Goal: Communication & Community: Share content

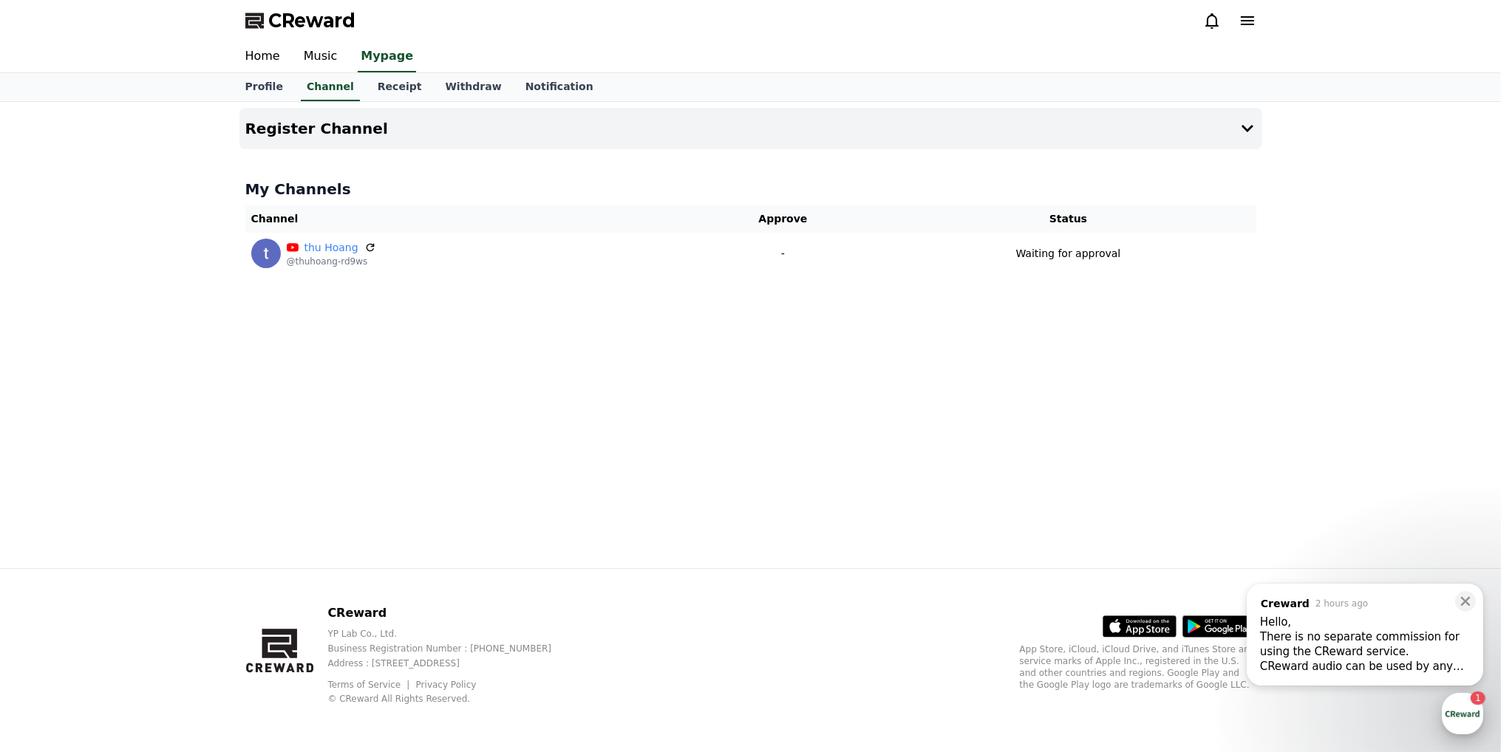
click at [1469, 709] on div "button" at bounding box center [1462, 713] width 41 height 41
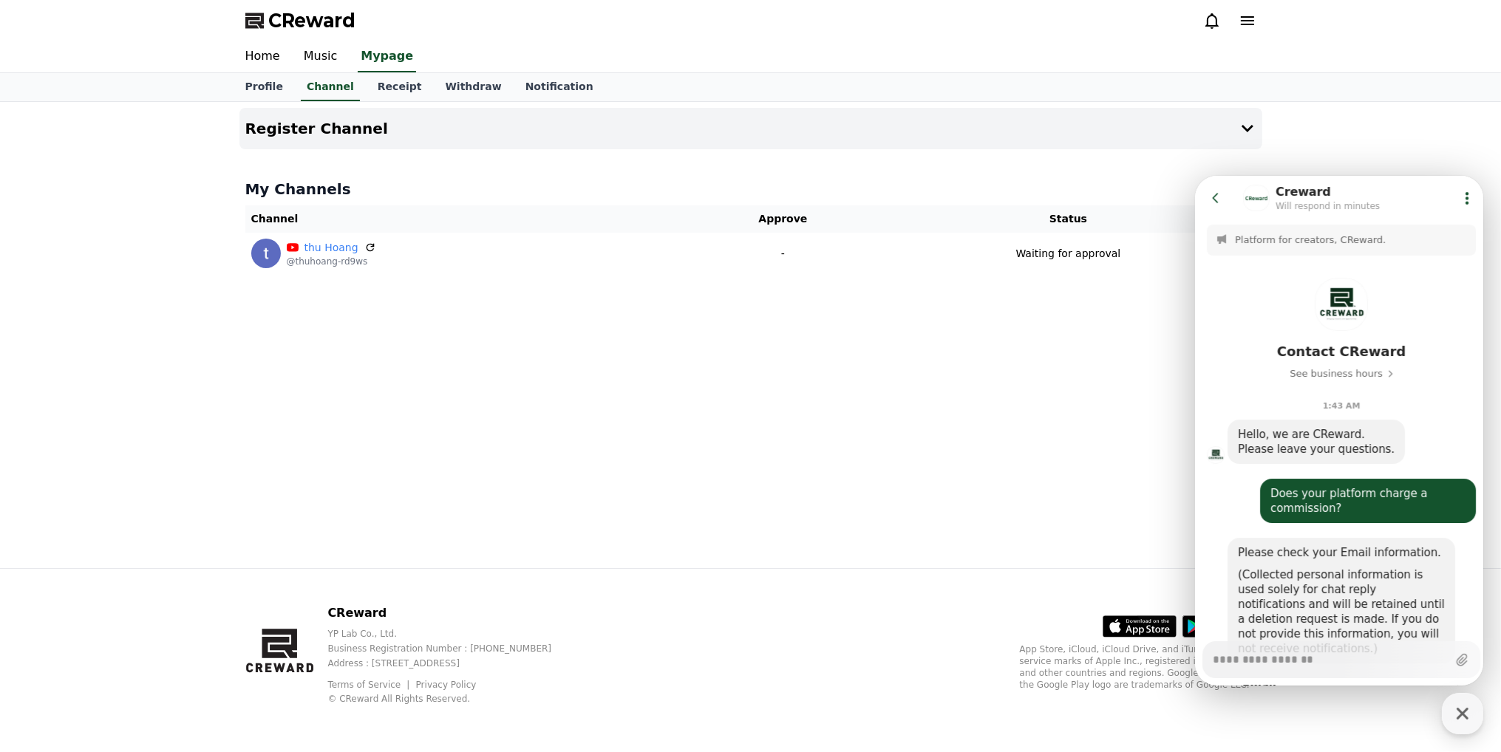
scroll to position [426, 0]
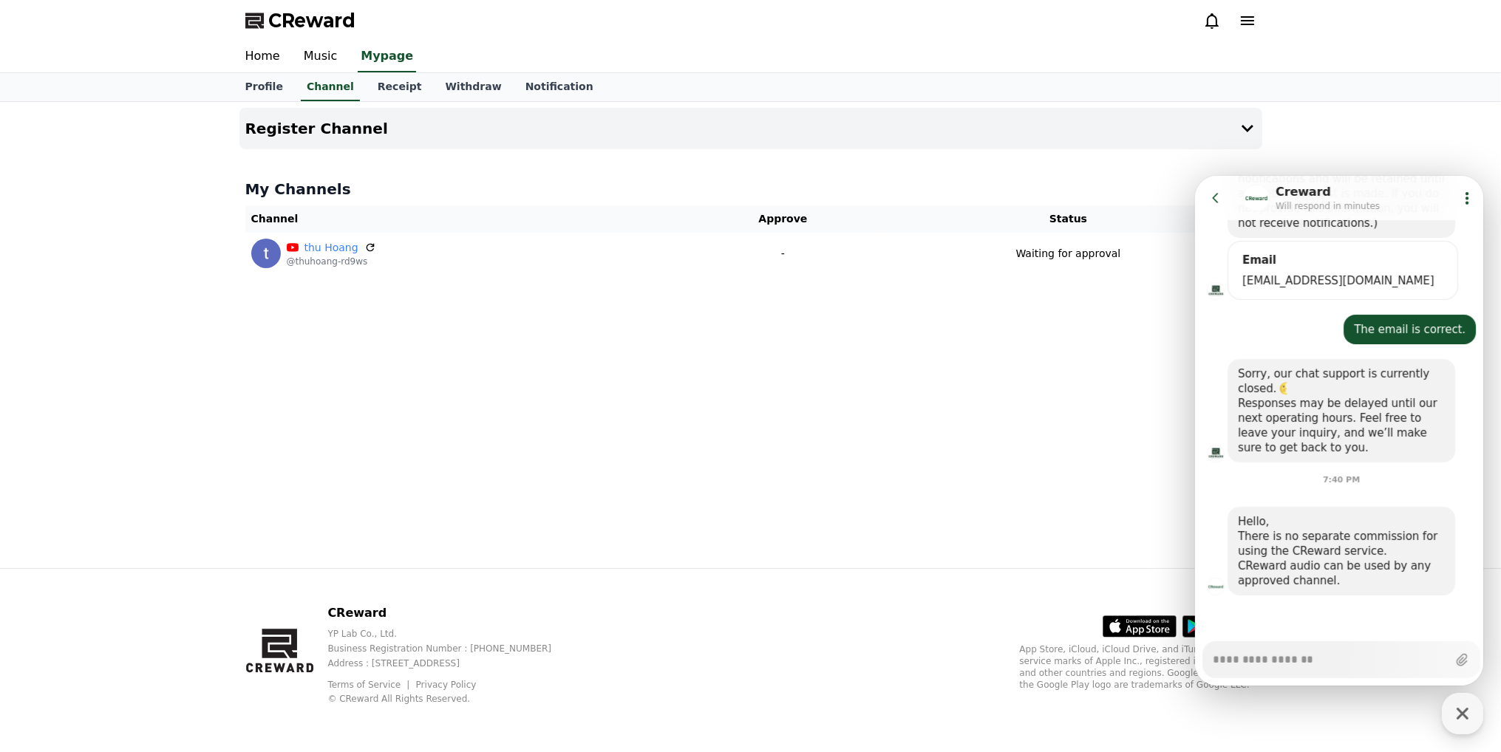
click at [1278, 655] on textarea "Messenger Input Textarea" at bounding box center [1329, 654] width 234 height 25
click at [1302, 661] on textarea "Messenger Input Textarea" at bounding box center [1329, 654] width 234 height 25
paste textarea "**********"
type textarea "*"
type textarea "**********"
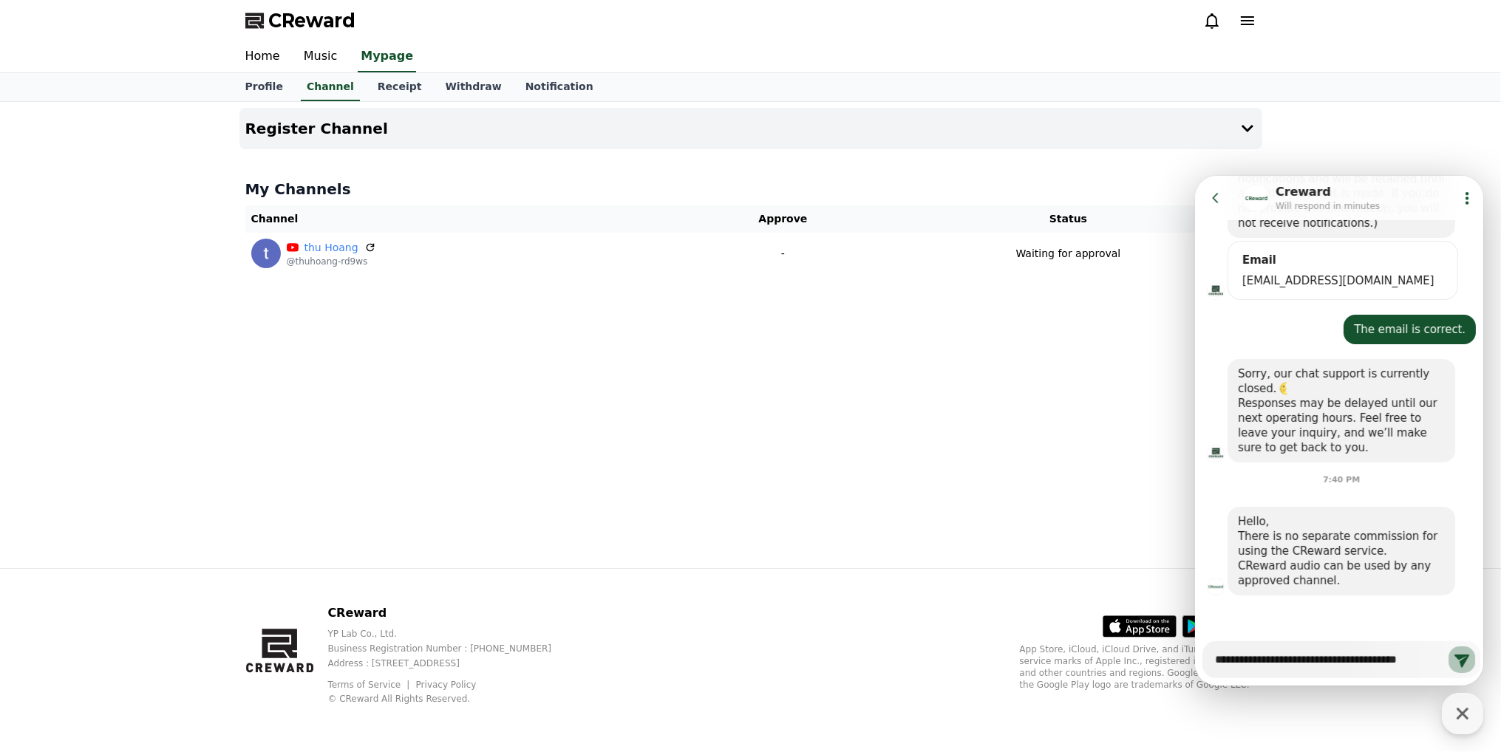
click at [1452, 659] on icon at bounding box center [1461, 659] width 18 height 18
type textarea "*"
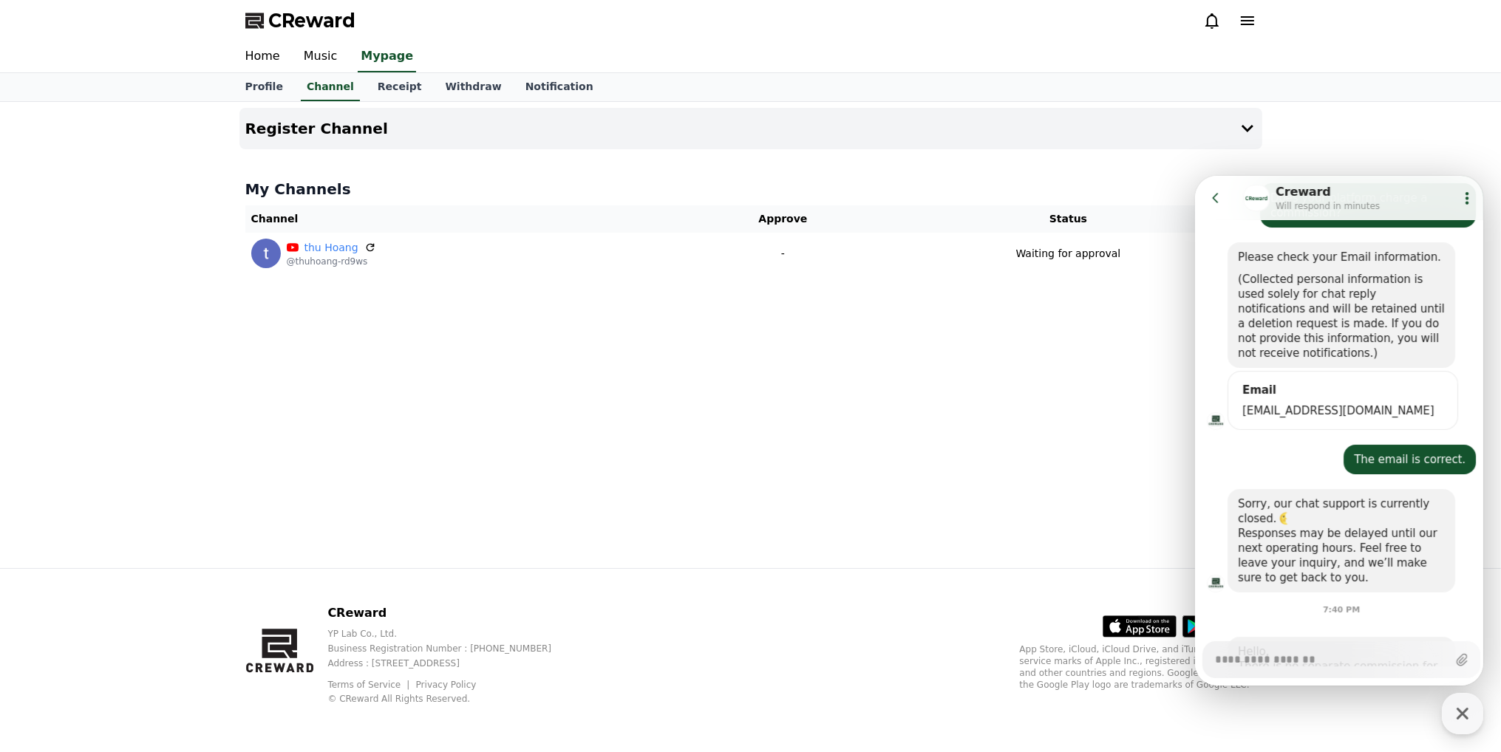
scroll to position [514, 0]
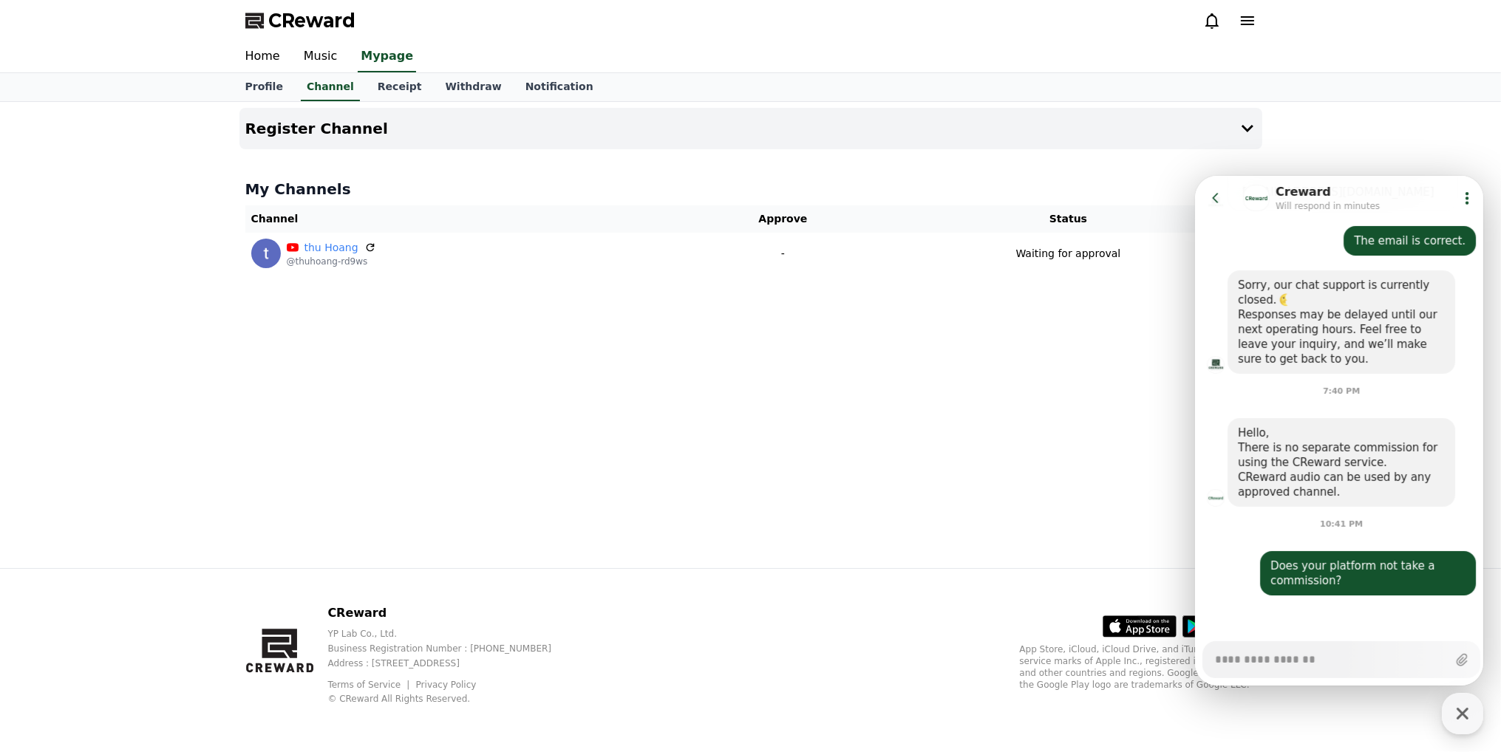
click at [1283, 658] on textarea "Messenger Input Textarea" at bounding box center [1329, 654] width 231 height 25
click at [1214, 203] on icon at bounding box center [1215, 197] width 15 height 15
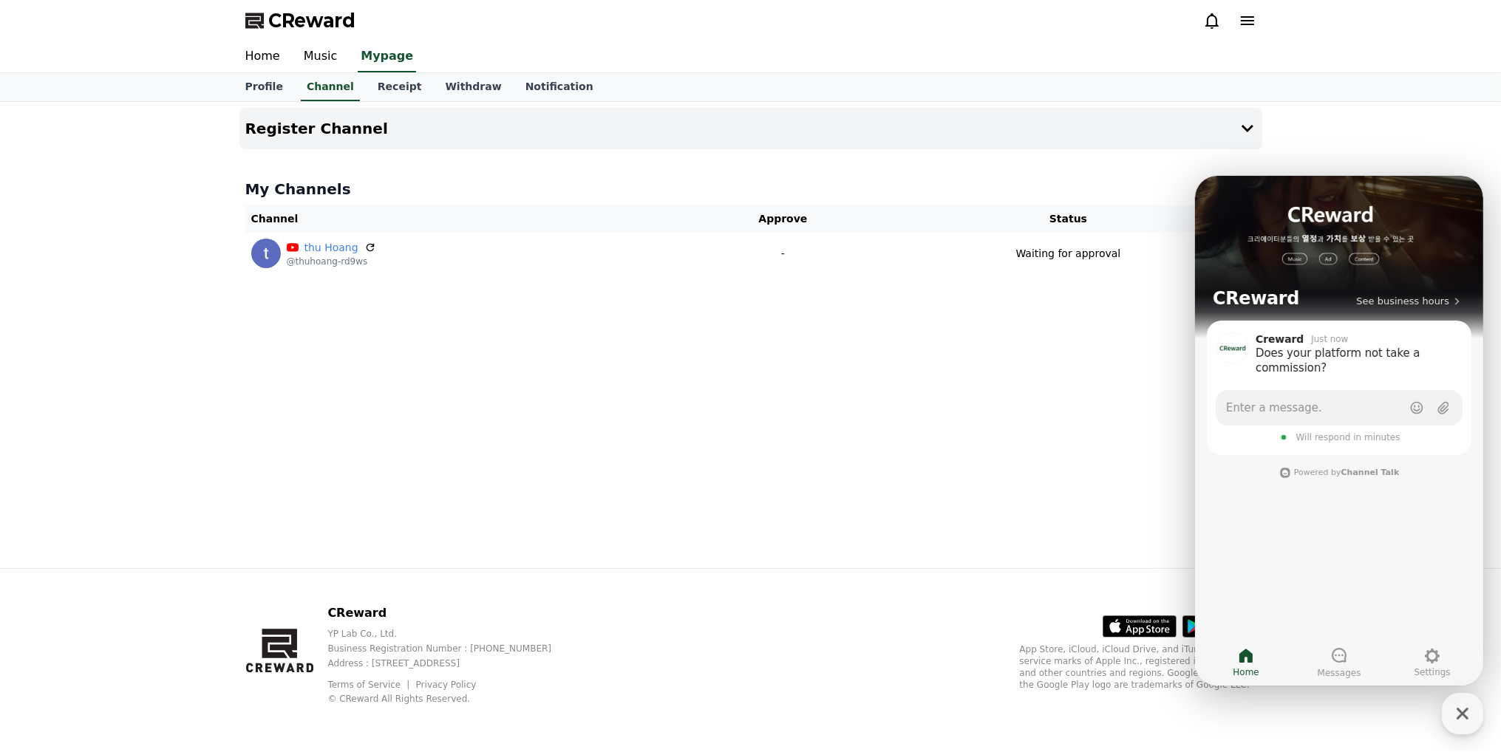
drag, startPoint x: 1103, startPoint y: 441, endPoint x: 25, endPoint y: 275, distance: 1090.4
click at [1103, 441] on div "Register Channel My Channels Channel Approve Status thu Hoang @thuhoang-rd9ws -…" at bounding box center [751, 335] width 1035 height 466
click at [1331, 413] on link "Enter a message." at bounding box center [1338, 407] width 247 height 35
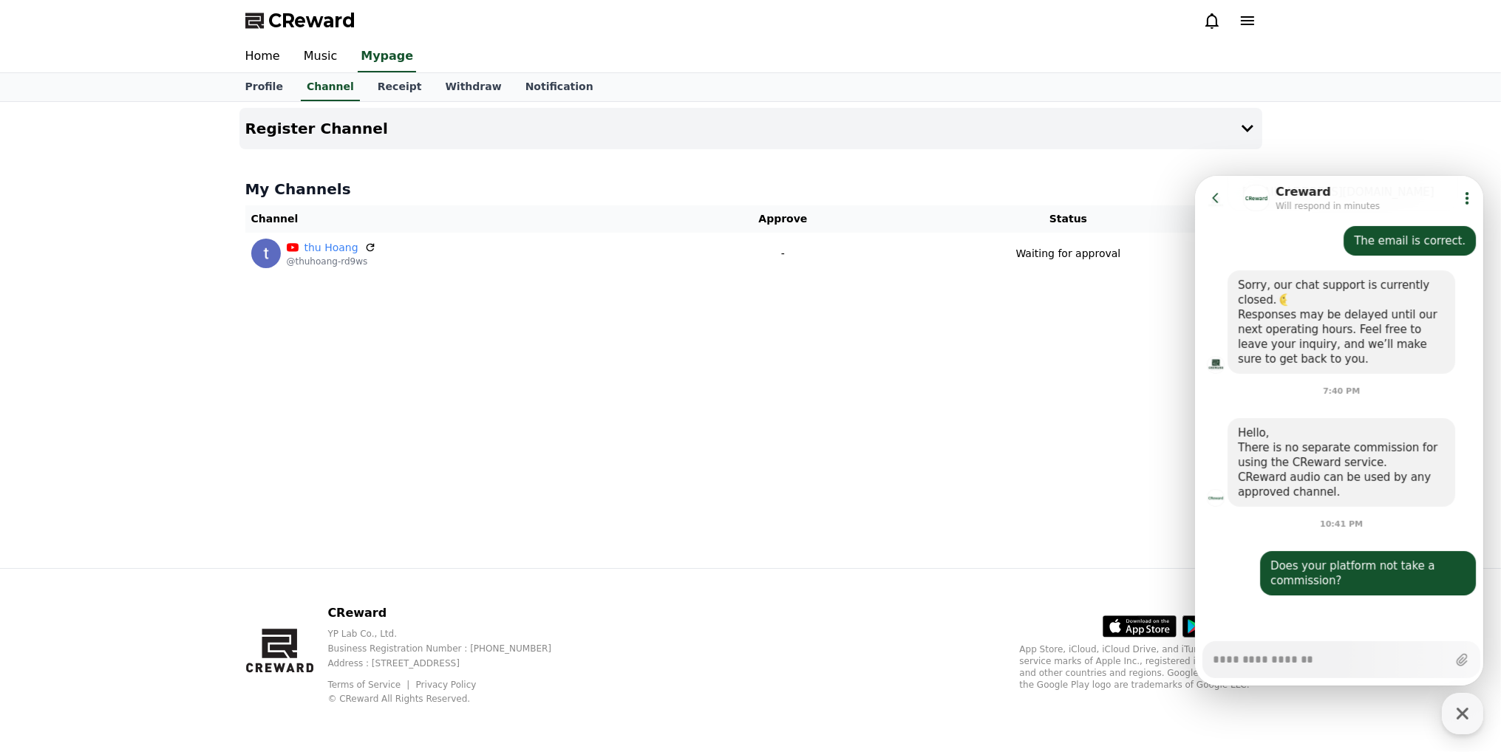
click at [1115, 299] on div "Register Channel My Channels Channel Approve Status thu Hoang @thuhoang-rd9ws -…" at bounding box center [751, 335] width 1035 height 466
click at [1461, 713] on icon "button" at bounding box center [1462, 714] width 27 height 27
type textarea "*"
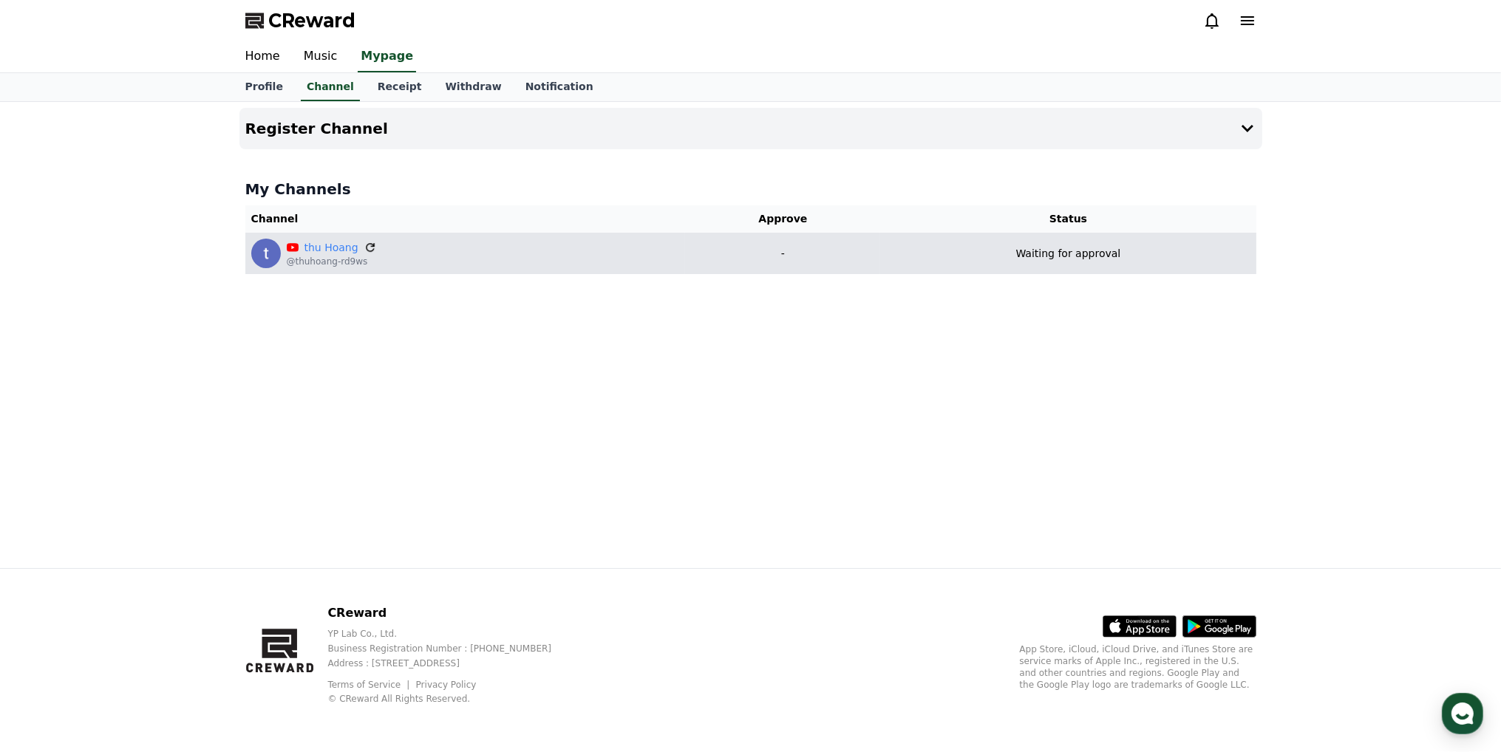
click at [370, 243] on icon at bounding box center [370, 247] width 9 height 9
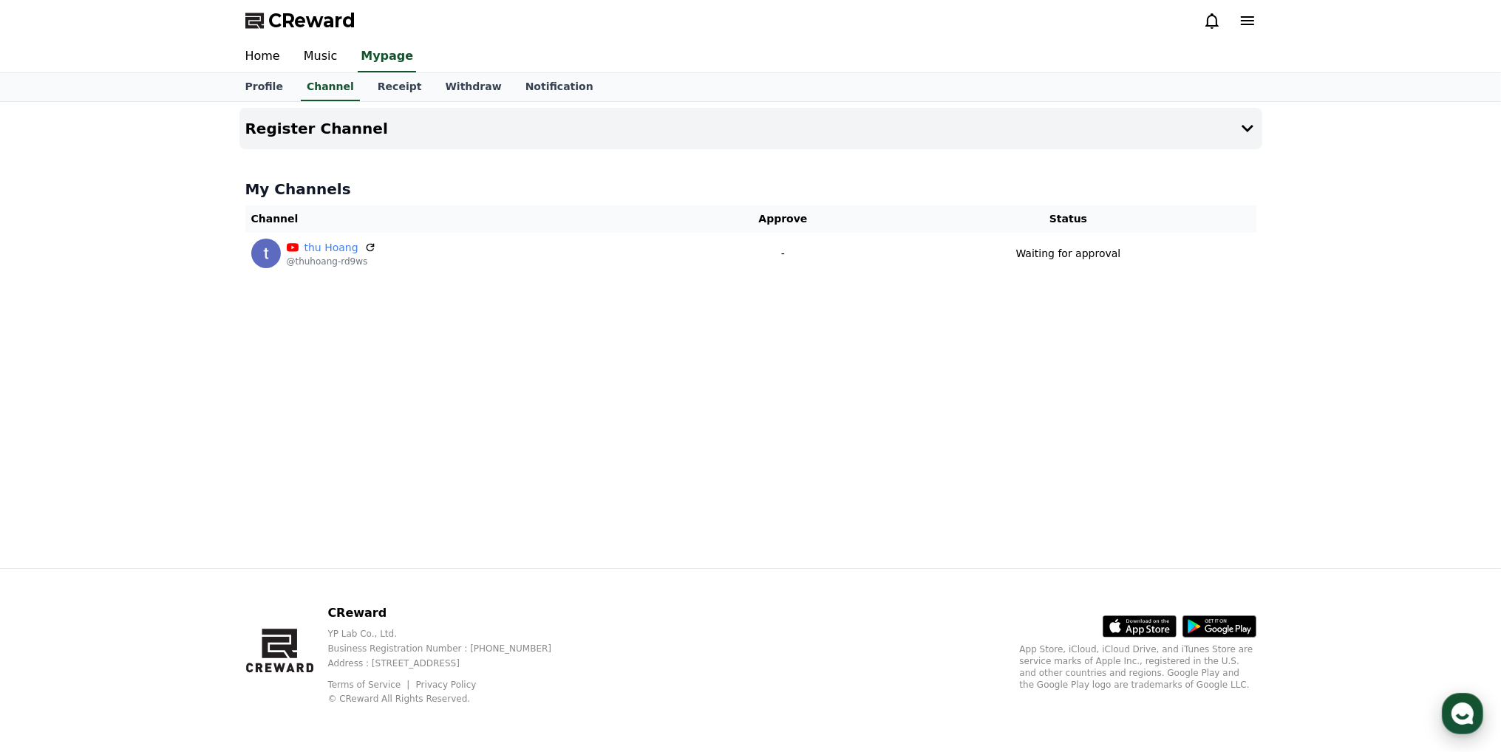
click at [1455, 712] on use "button" at bounding box center [1463, 714] width 22 height 22
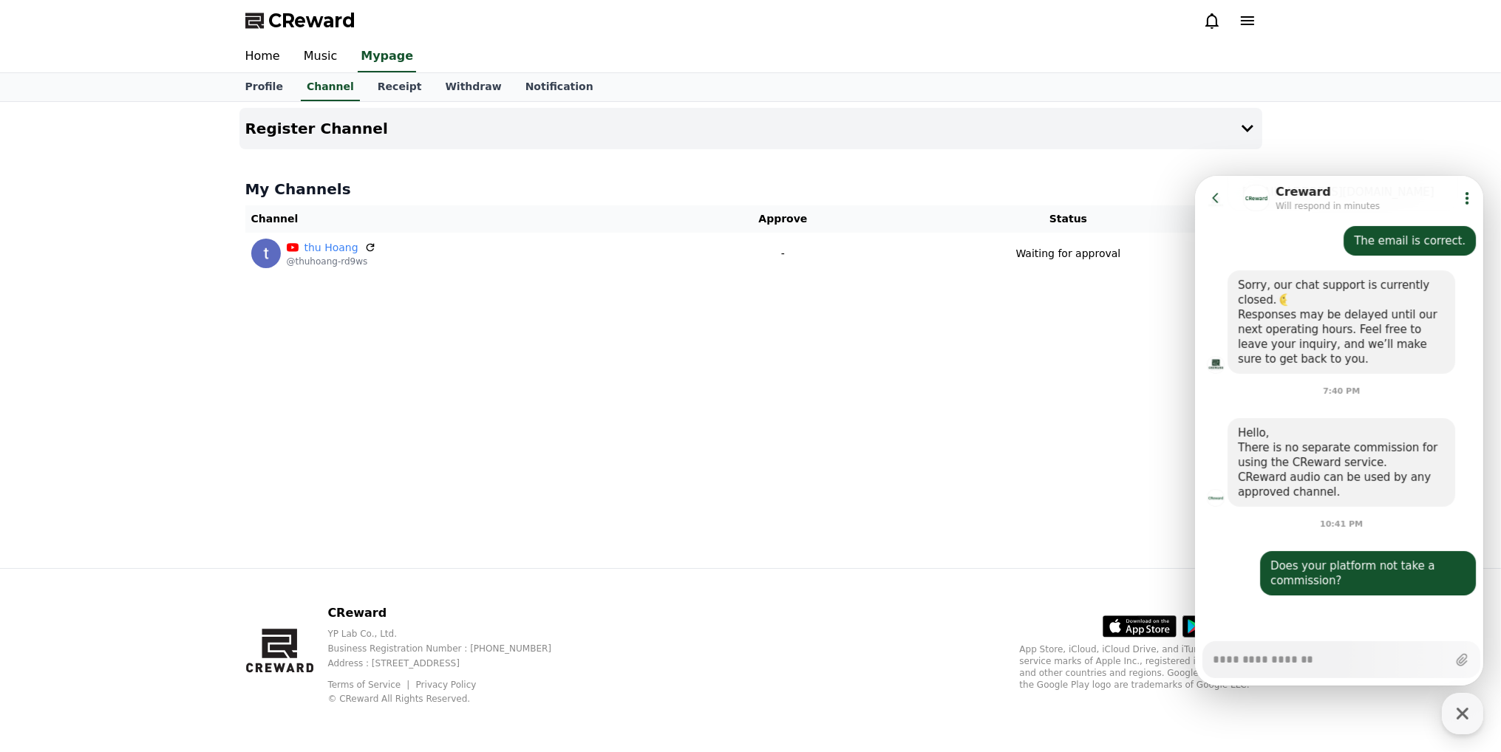
click at [1114, 429] on div "Register Channel My Channels Channel Approve Status thu Hoang @thuhoang-rd9ws -…" at bounding box center [751, 335] width 1035 height 466
click at [1458, 710] on icon "button" at bounding box center [1462, 714] width 27 height 27
type textarea "*"
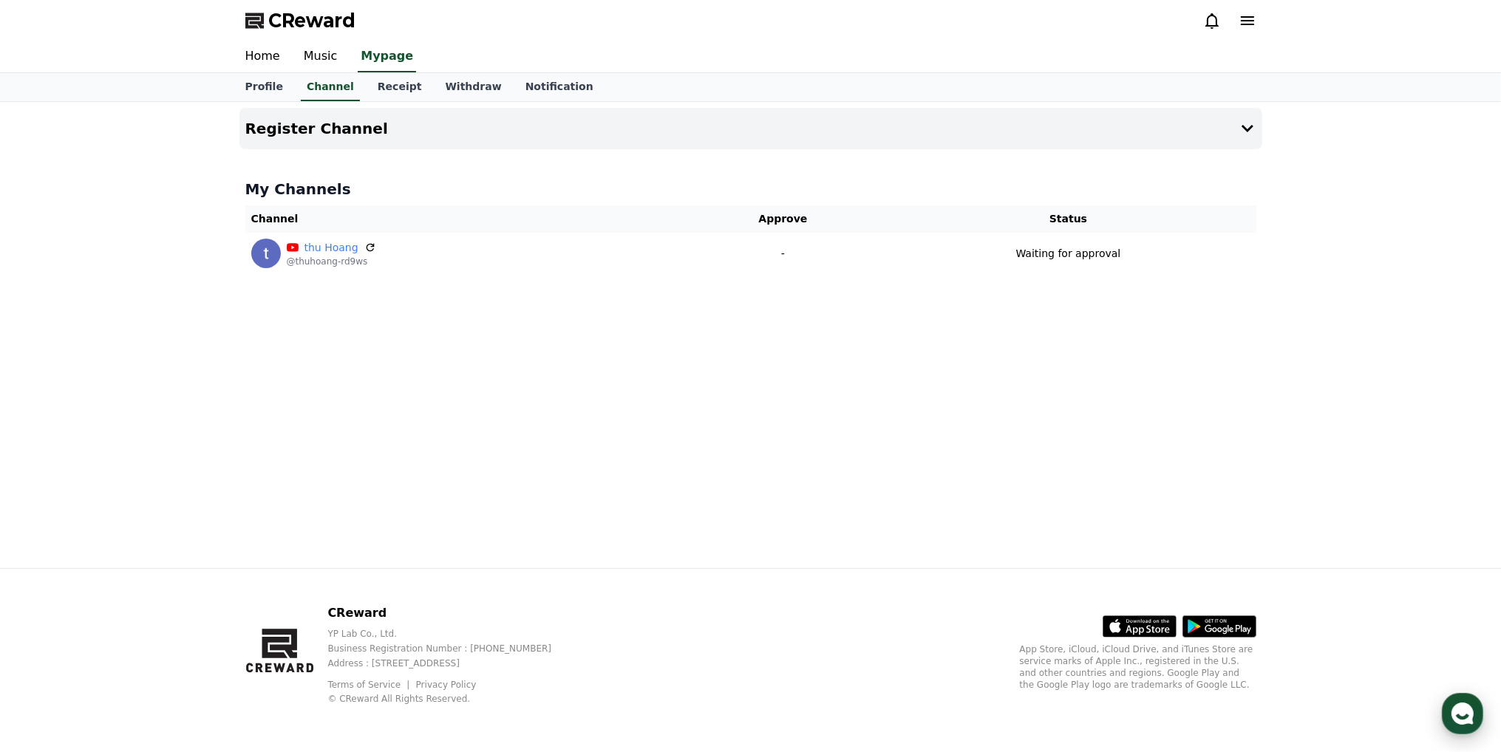
click at [1469, 718] on use "button" at bounding box center [1463, 714] width 22 height 22
type textarea "*"
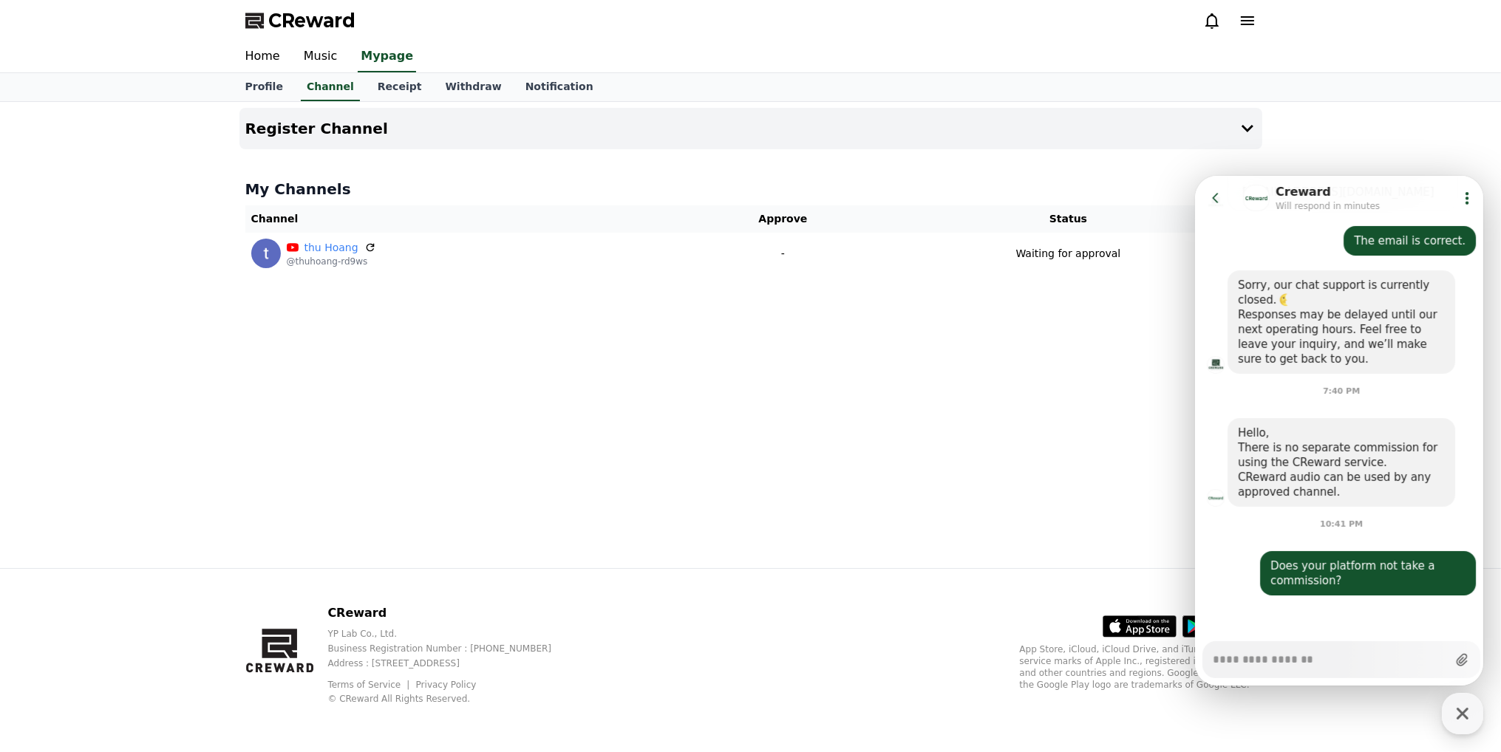
click at [1456, 665] on icon at bounding box center [1460, 659] width 11 height 13
click at [1212, 660] on input "Upload file" at bounding box center [1211, 659] width 1 height 1
type input "**********"
type textarea "*"
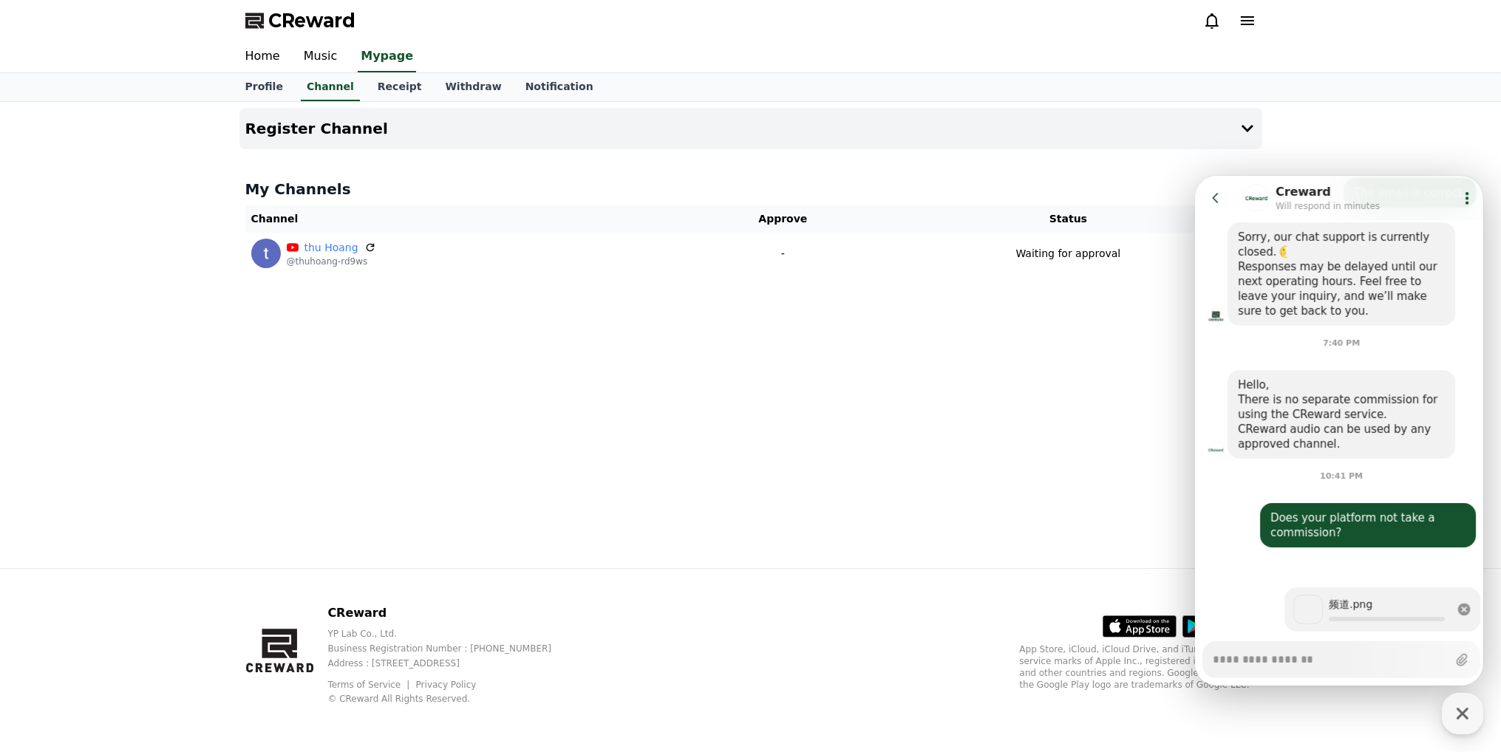
click at [1293, 658] on textarea "Messenger Input Textarea" at bounding box center [1329, 654] width 234 height 25
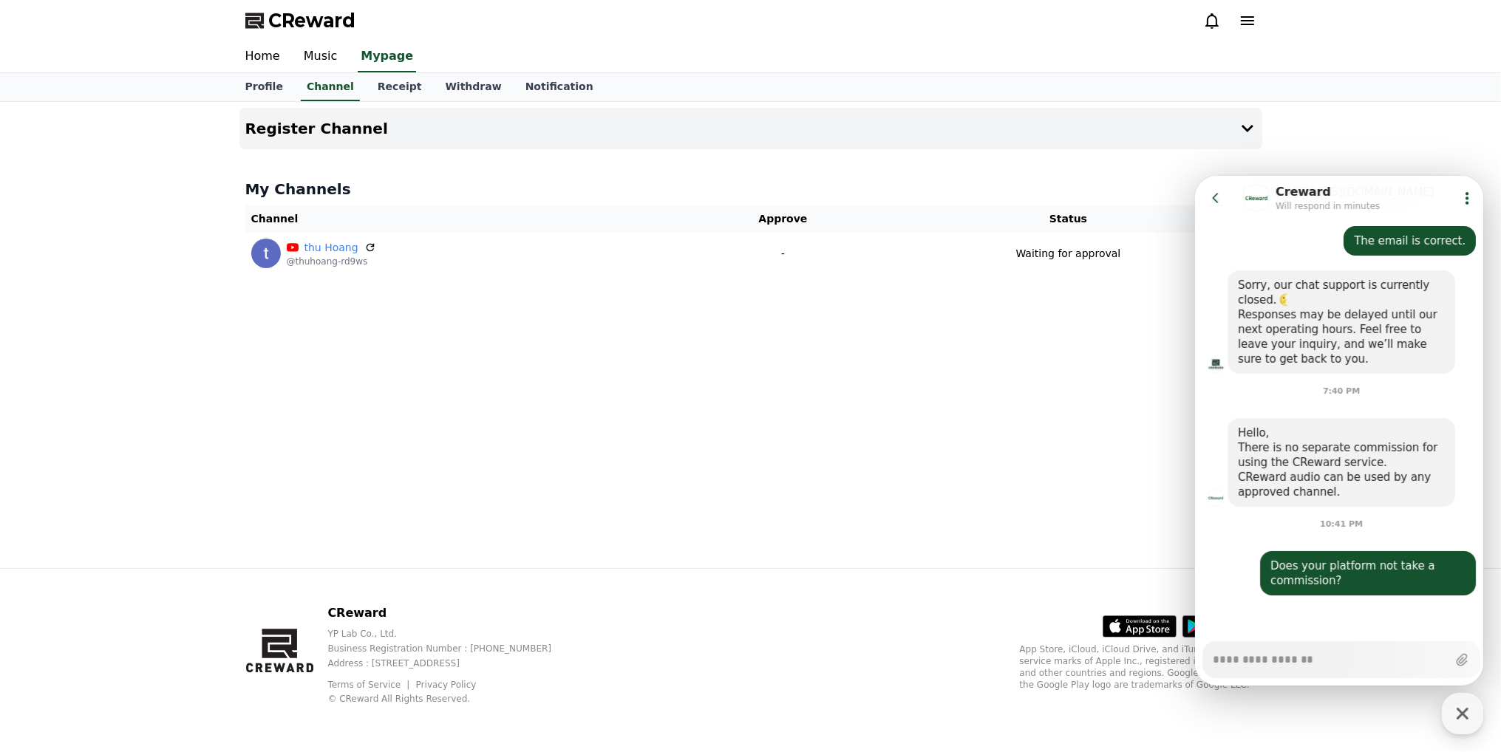
scroll to position [571, 0]
type textarea "*"
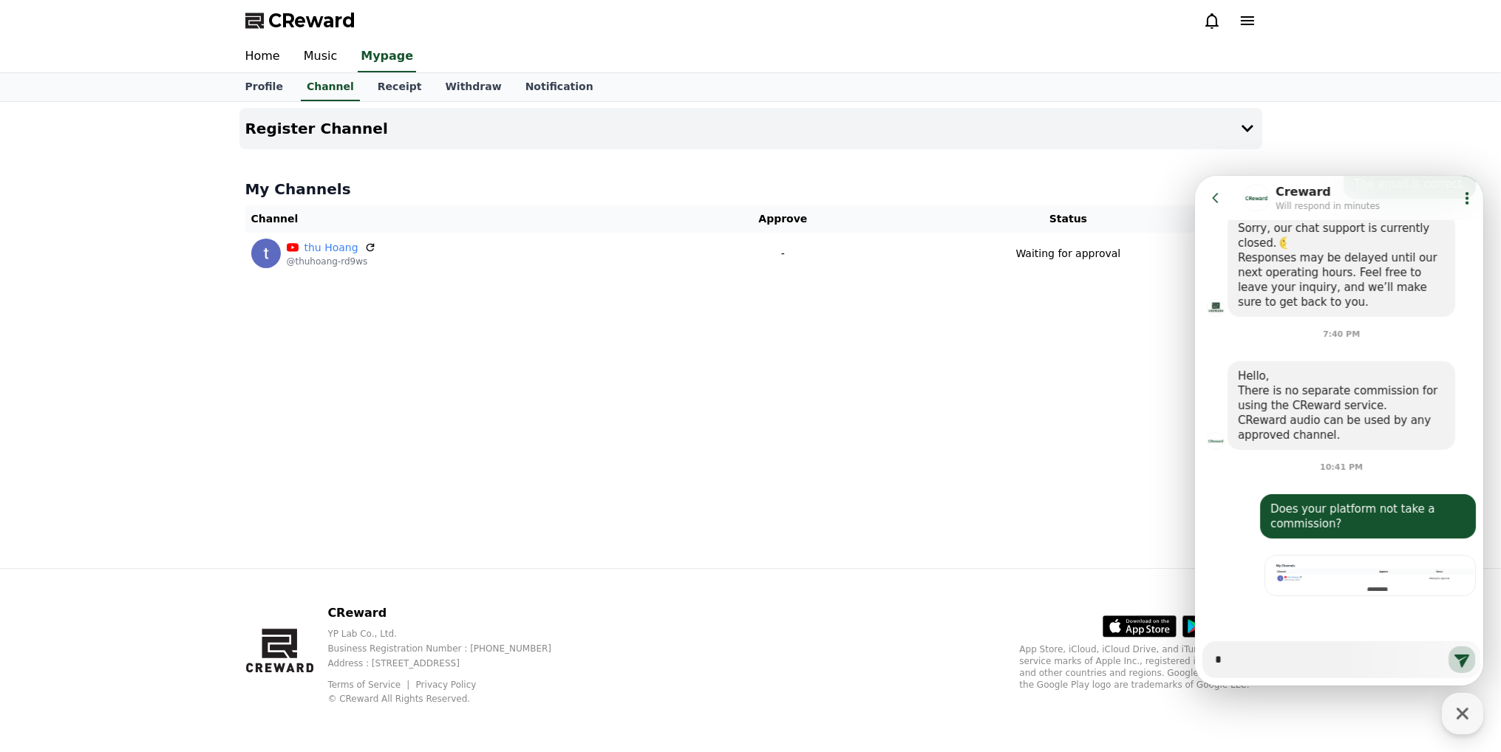
type textarea "*"
click at [1258, 642] on textarea "Messenger Input Textarea" at bounding box center [1329, 654] width 231 height 25
paste textarea "**********"
type textarea "*"
type textarea "**********"
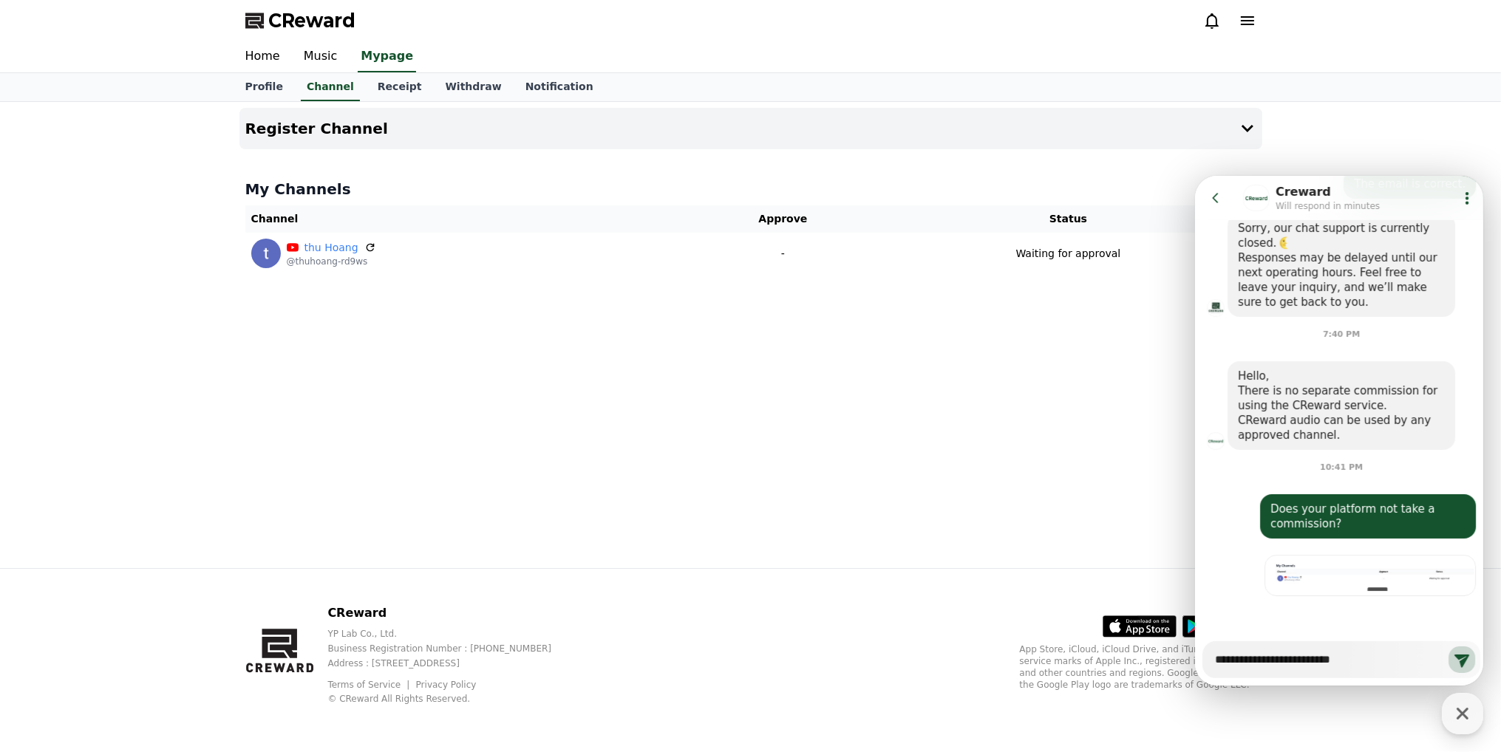
drag, startPoint x: 1455, startPoint y: 664, endPoint x: 1436, endPoint y: 674, distance: 21.5
click at [1456, 664] on icon at bounding box center [1461, 659] width 18 height 18
type textarea "*"
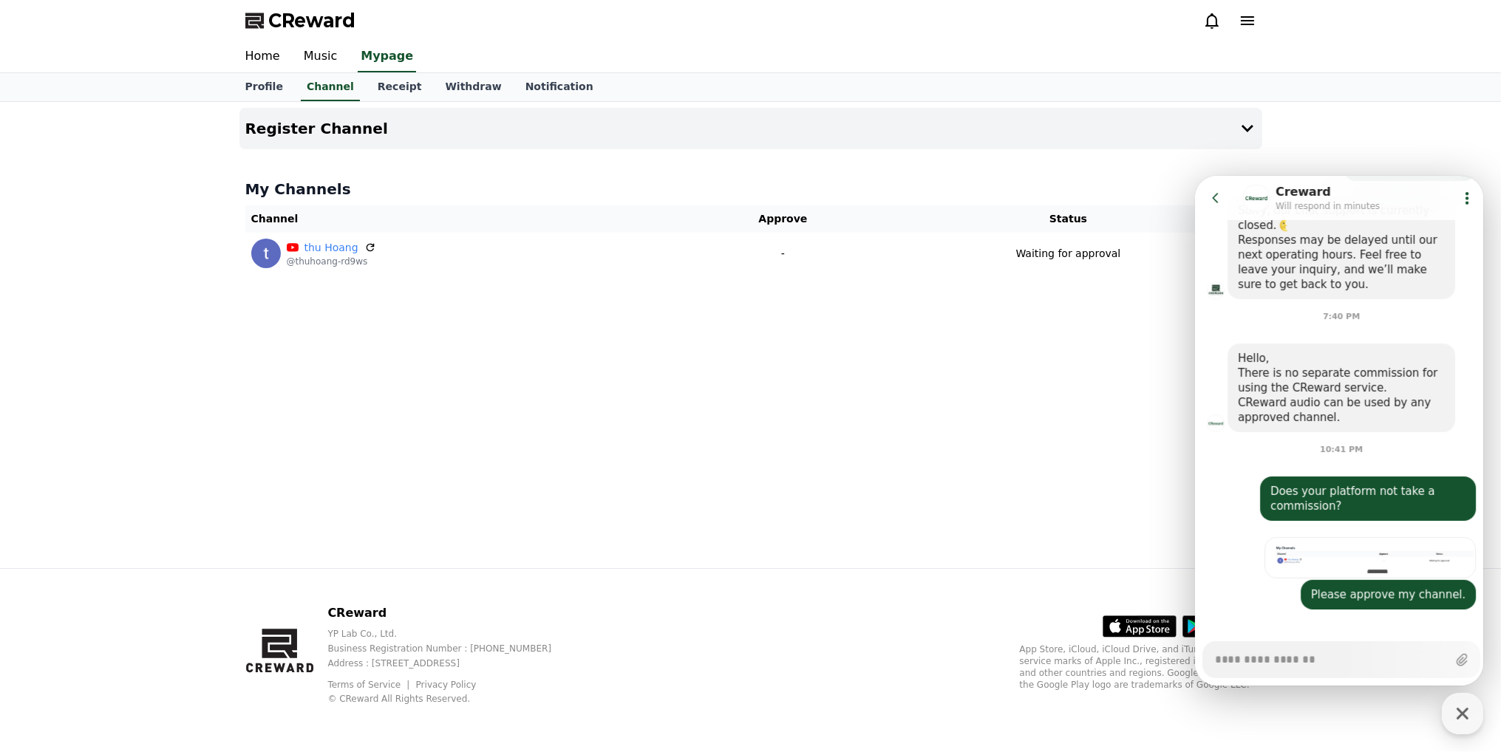
scroll to position [603, 0]
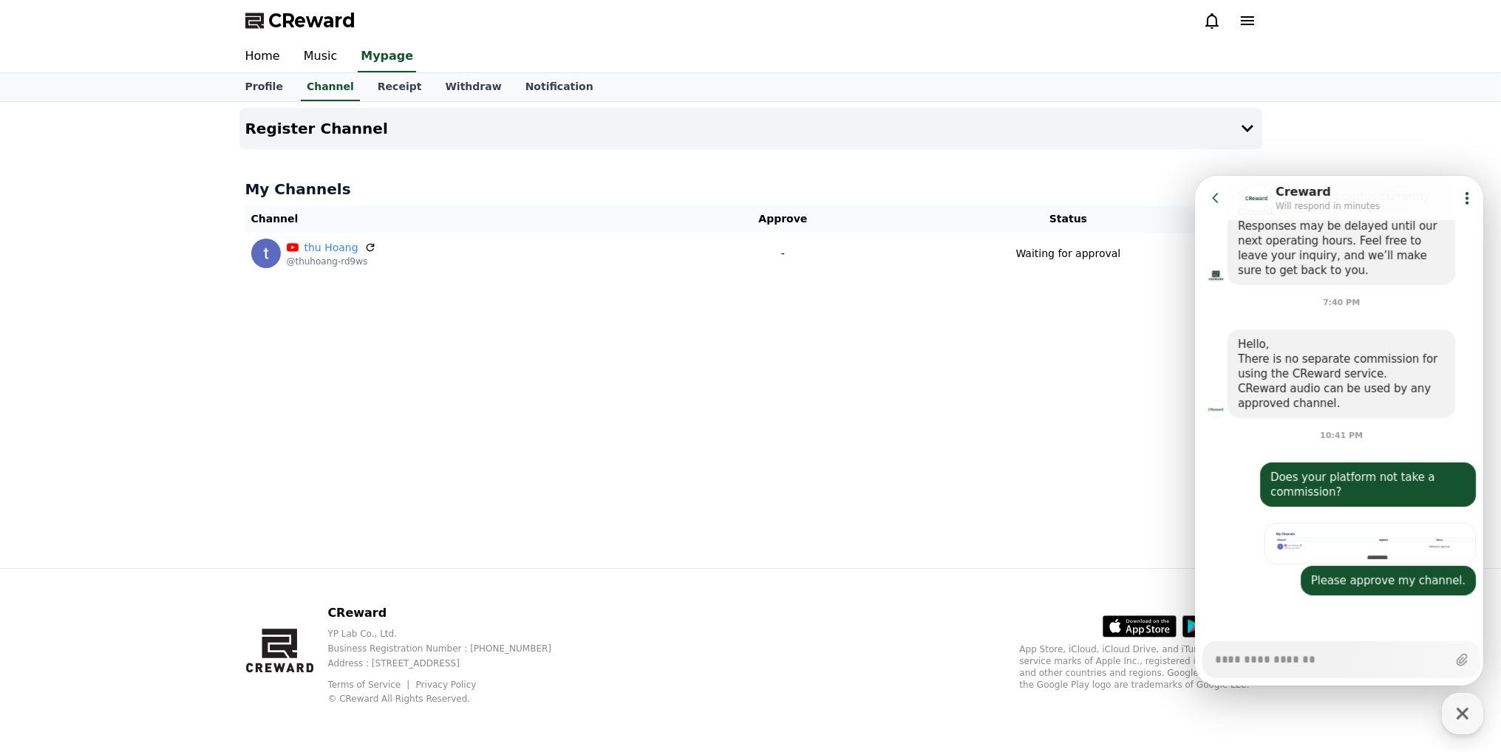
click at [926, 384] on div "Register Channel My Channels Channel Approve Status thu Hoang @thuhoang-rd9ws -…" at bounding box center [751, 335] width 1035 height 466
click at [917, 415] on div "Register Channel My Channels Channel Approve Status thu Hoang @thuhoang-rd9ws -…" at bounding box center [751, 335] width 1035 height 466
click at [1084, 332] on div "Register Channel My Channels Channel Approve Status thu Hoang @thuhoang-rd9ws -…" at bounding box center [751, 335] width 1035 height 466
click at [1463, 708] on icon "button" at bounding box center [1462, 714] width 27 height 27
type textarea "*"
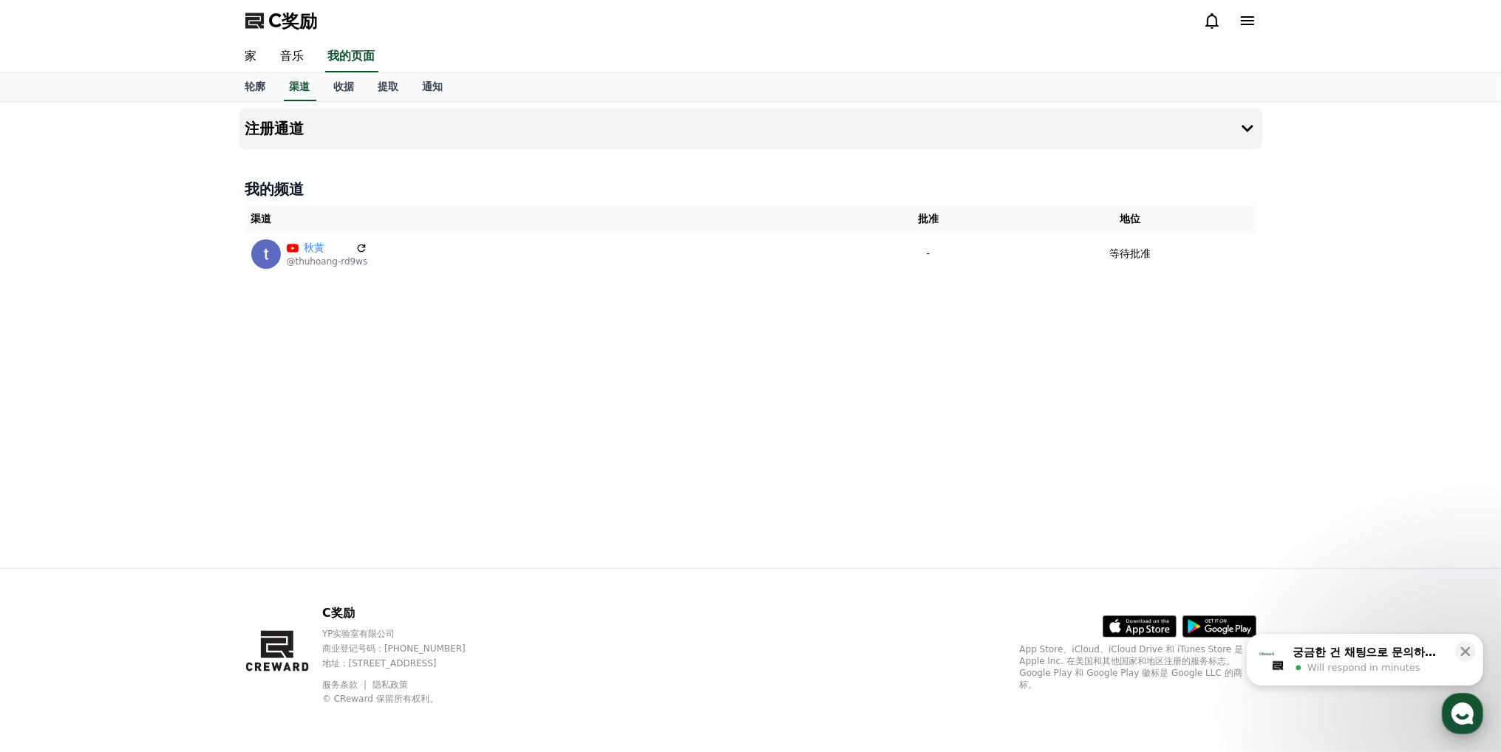
click at [1464, 714] on use "button" at bounding box center [1463, 714] width 22 height 22
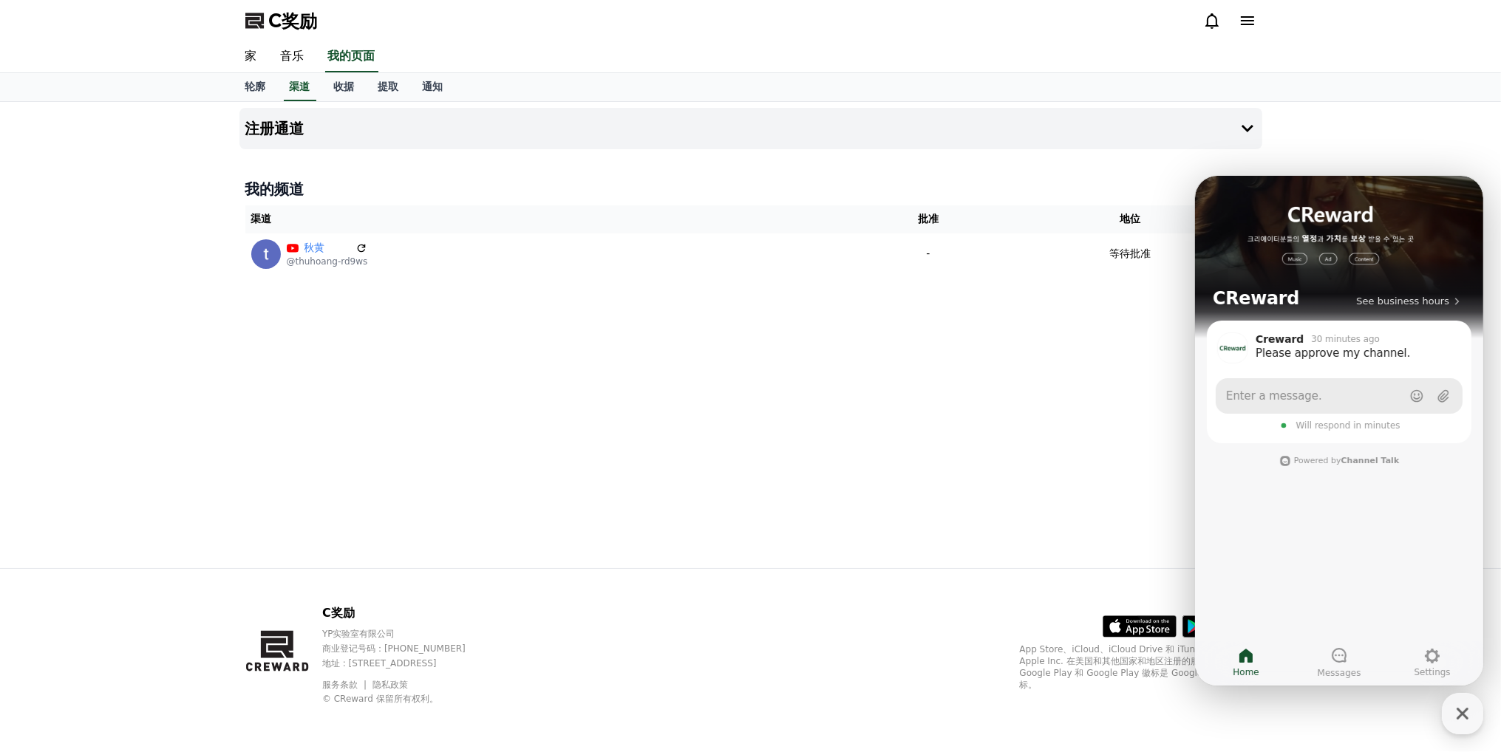
click at [1294, 404] on link "Enter a message." at bounding box center [1338, 395] width 247 height 35
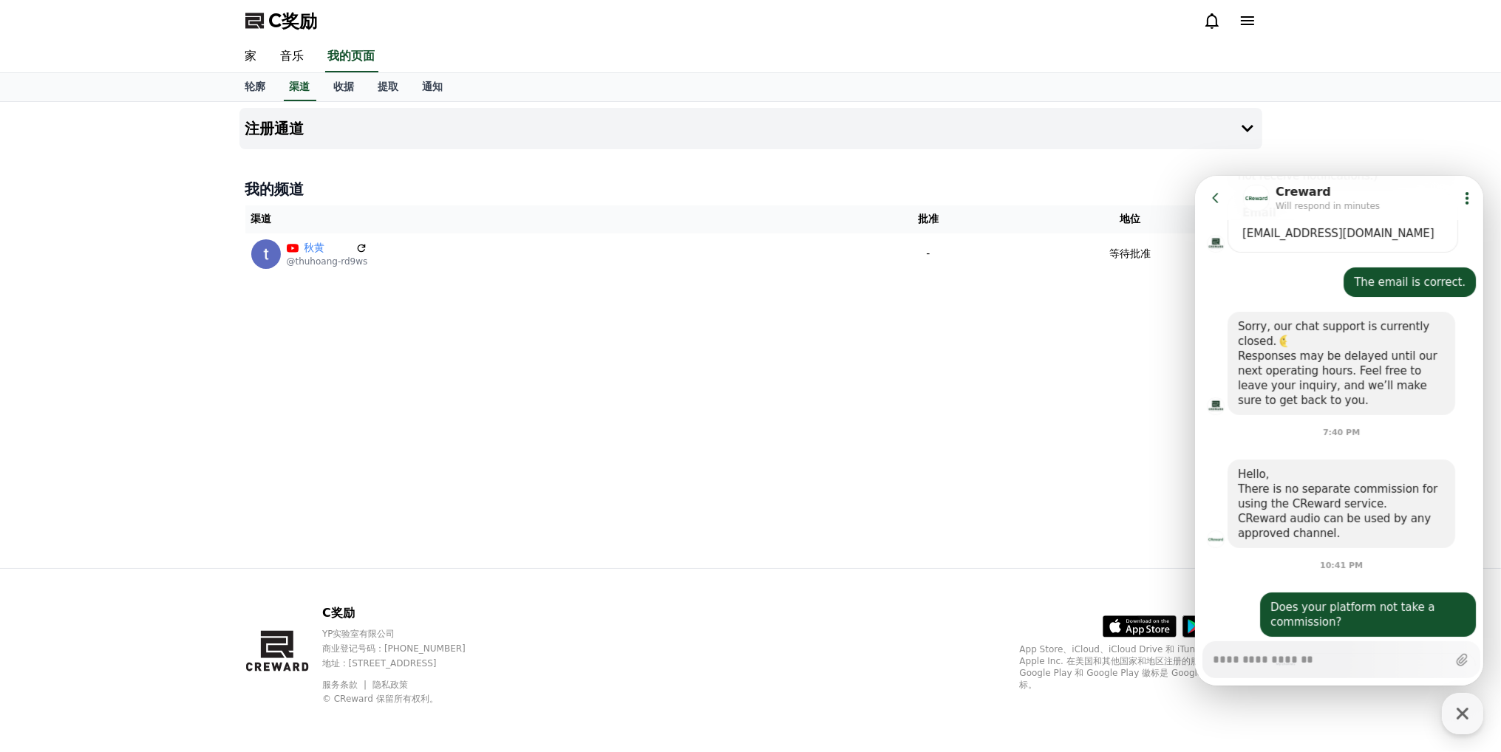
scroll to position [603, 0]
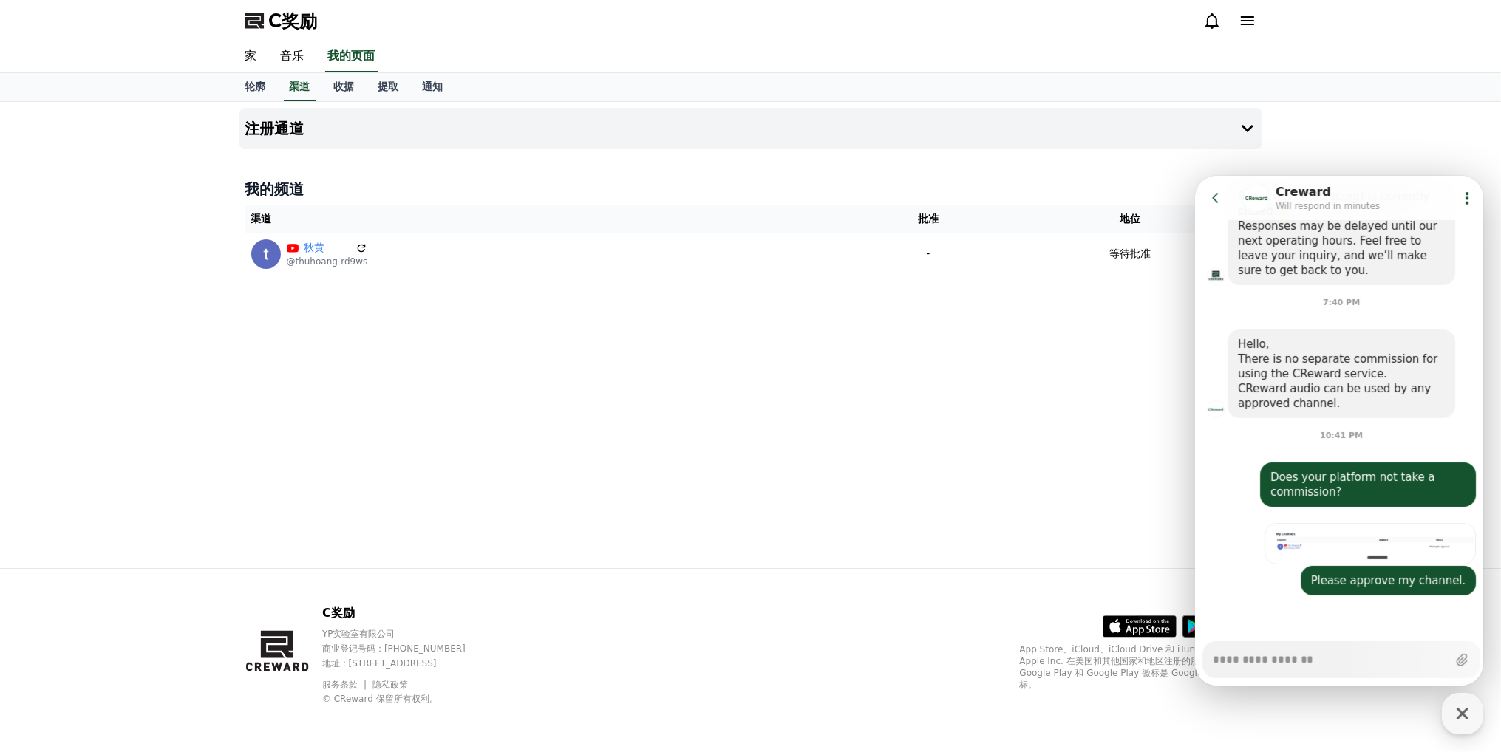
type textarea "*"
